Goal: Browse casually

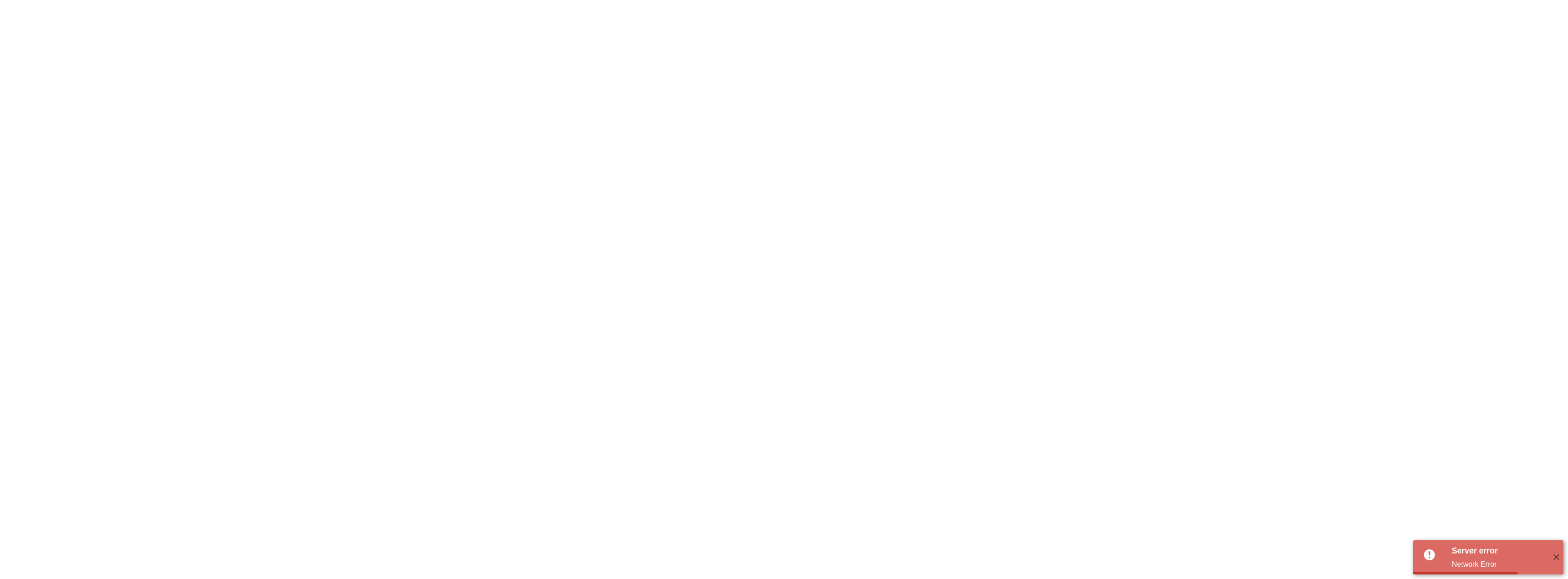
select select "Portuguese"
click at [1557, 559] on span "✕" at bounding box center [1556, 557] width 15 height 15
drag, startPoint x: 120, startPoint y: 52, endPoint x: 110, endPoint y: 47, distance: 11.2
click at [120, 52] on div at bounding box center [784, 290] width 1568 height 579
